Goal: Task Accomplishment & Management: Manage account settings

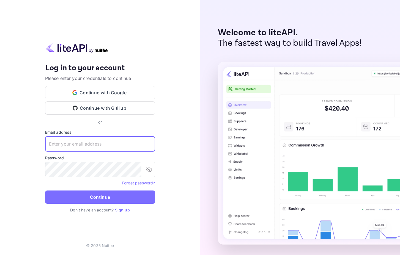
type input "[EMAIL_ADDRESS][DOMAIN_NAME]"
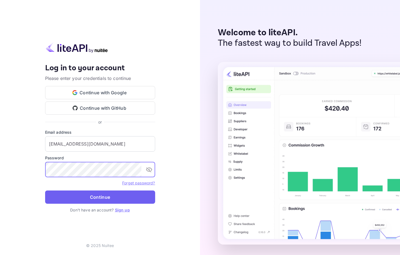
click at [87, 196] on button "Continue" at bounding box center [100, 196] width 110 height 13
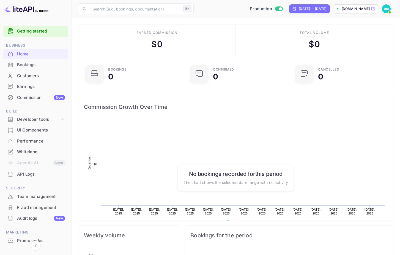
scroll to position [0, 0]
click at [30, 173] on div "API Logs" at bounding box center [41, 174] width 48 height 6
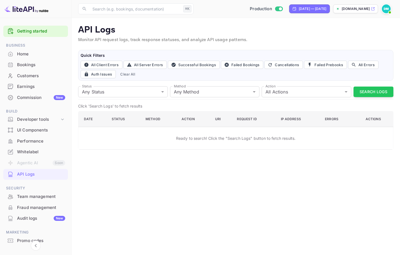
click at [32, 12] on img at bounding box center [26, 8] width 44 height 9
click at [388, 9] on img at bounding box center [386, 8] width 9 height 9
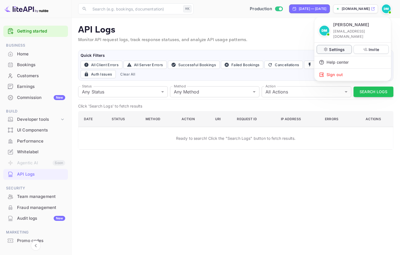
click at [328, 47] on icon at bounding box center [326, 49] width 4 height 4
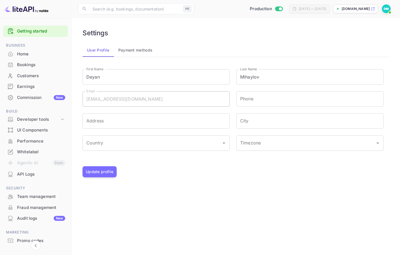
click at [138, 51] on button "Payment methods" at bounding box center [135, 50] width 43 height 13
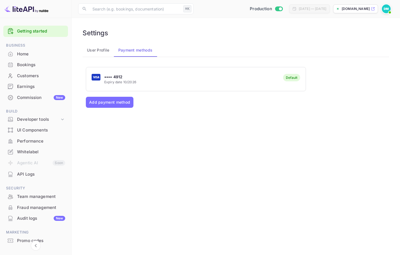
click at [34, 197] on div "Team management" at bounding box center [41, 196] width 48 height 6
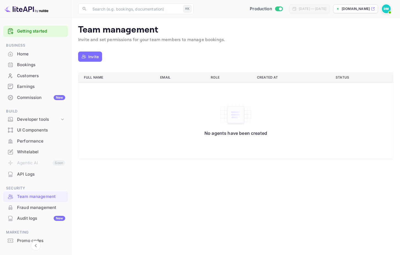
click at [35, 143] on div "Performance" at bounding box center [35, 141] width 65 height 11
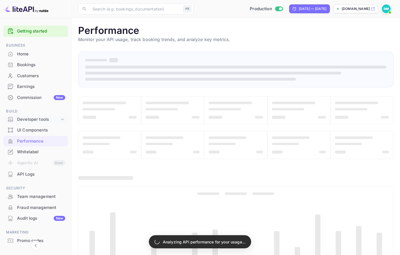
click at [38, 118] on div "Developer tools" at bounding box center [38, 119] width 43 height 6
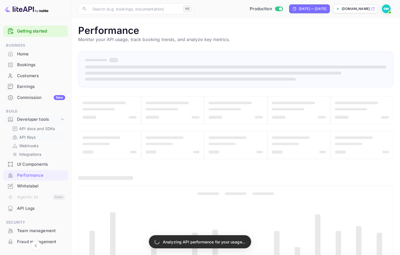
click at [36, 139] on link "API Keys" at bounding box center [37, 137] width 51 height 6
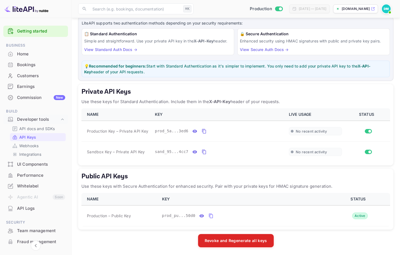
scroll to position [33, 0]
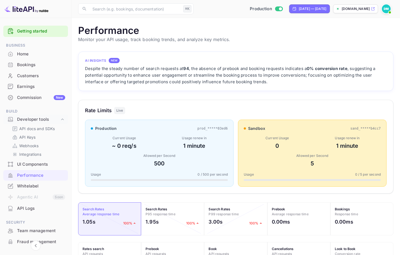
click at [289, 47] on main "Performance Monitor your API usage, track booking trends, and analyze key metri…" at bounding box center [236, 223] width 329 height 411
click at [303, 0] on div "​ ⌘K ​ Production [DATE] — [DATE] [DOMAIN_NAME]" at bounding box center [236, 9] width 329 height 18
click at [40, 127] on p "API docs and SDKs" at bounding box center [37, 129] width 36 height 6
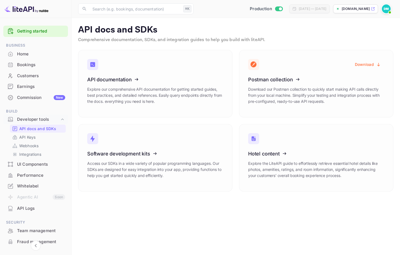
click at [36, 157] on div "API docs and SDKs API Keys Webhooks Integrations" at bounding box center [35, 141] width 65 height 34
click at [33, 153] on p "Integrations" at bounding box center [30, 154] width 22 height 6
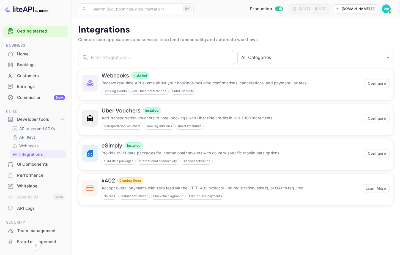
click at [32, 124] on div "API docs and SDKs" at bounding box center [38, 128] width 56 height 8
click at [51, 126] on p "API docs and SDKs" at bounding box center [37, 129] width 36 height 6
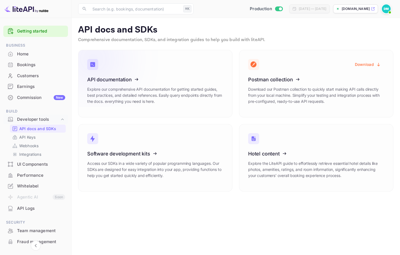
click at [120, 80] on icon at bounding box center [121, 78] width 86 height 57
click at [28, 138] on p "API Keys" at bounding box center [27, 137] width 16 height 6
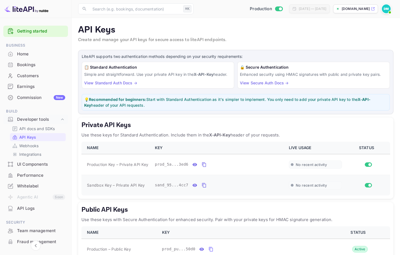
click at [252, 180] on div "sand_95...4cc7" at bounding box center [218, 185] width 127 height 10
click at [202, 186] on button "private api keys table" at bounding box center [204, 185] width 8 height 10
